Goal: Navigation & Orientation: Go to known website

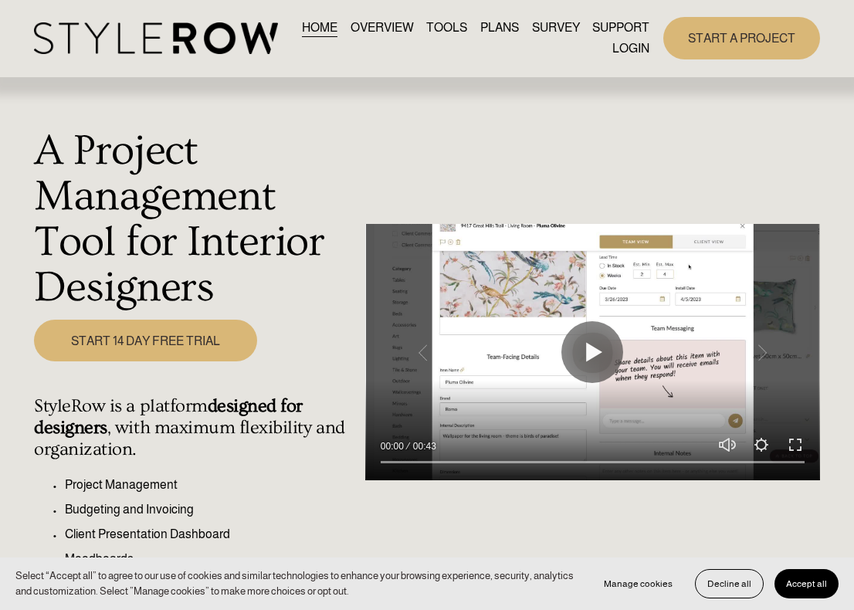
click at [649, 124] on div "A Project Management Tool for Interior Designers Play 00:00 00:43 Unmute Mute S…" at bounding box center [427, 398] width 854 height 640
click at [630, 50] on link "LOGIN" at bounding box center [630, 49] width 37 height 21
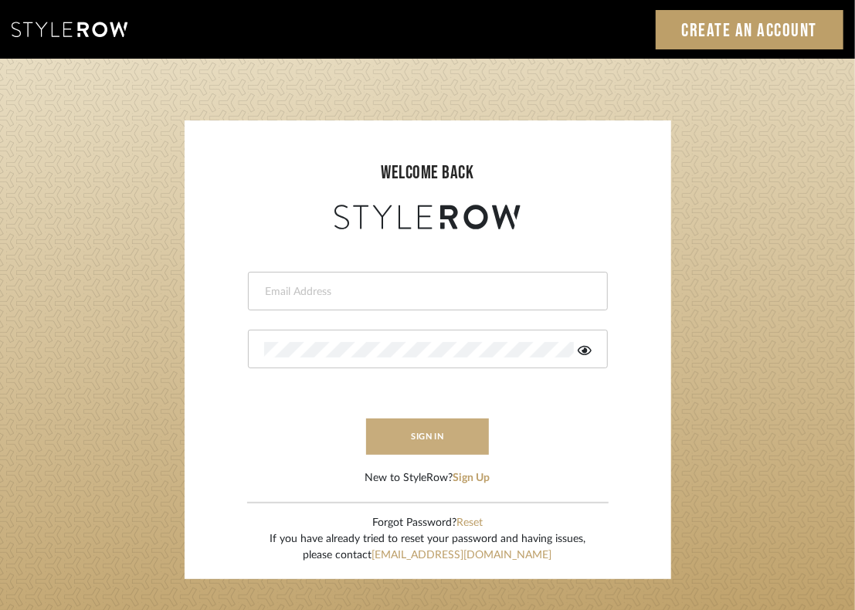
type input "emma@studiodb.com"
click at [405, 436] on button "sign in" at bounding box center [428, 437] width 124 height 36
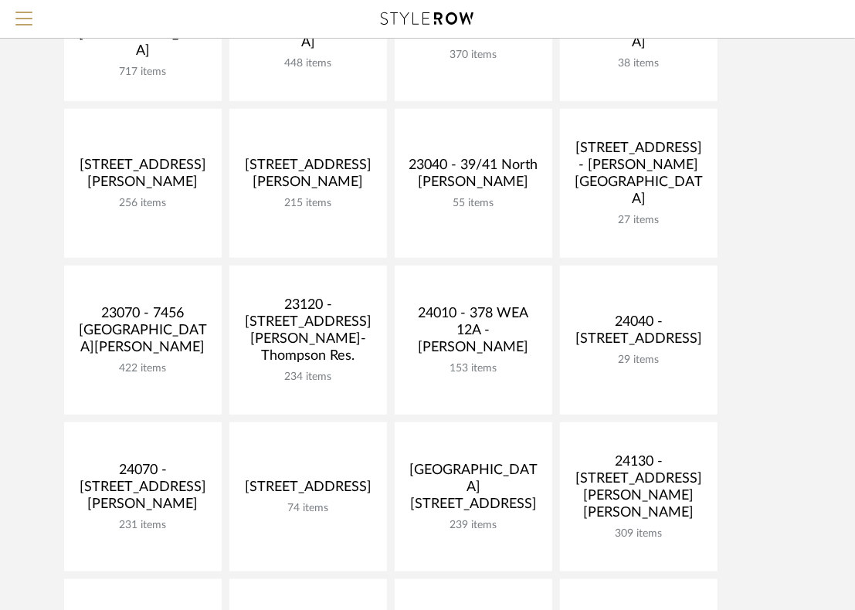
scroll to position [270, 0]
